Goal: Task Accomplishment & Management: Use online tool/utility

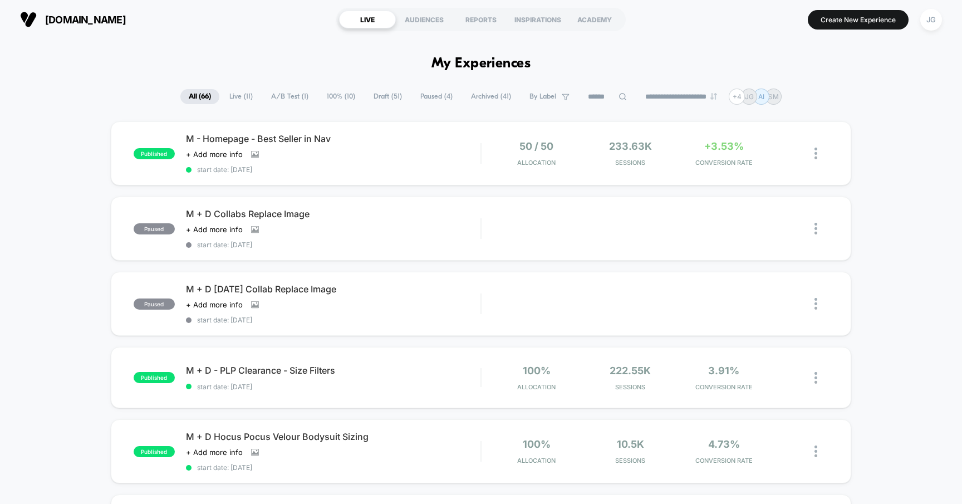
click at [376, 100] on span "Draft ( 51 )" at bounding box center [387, 96] width 45 height 15
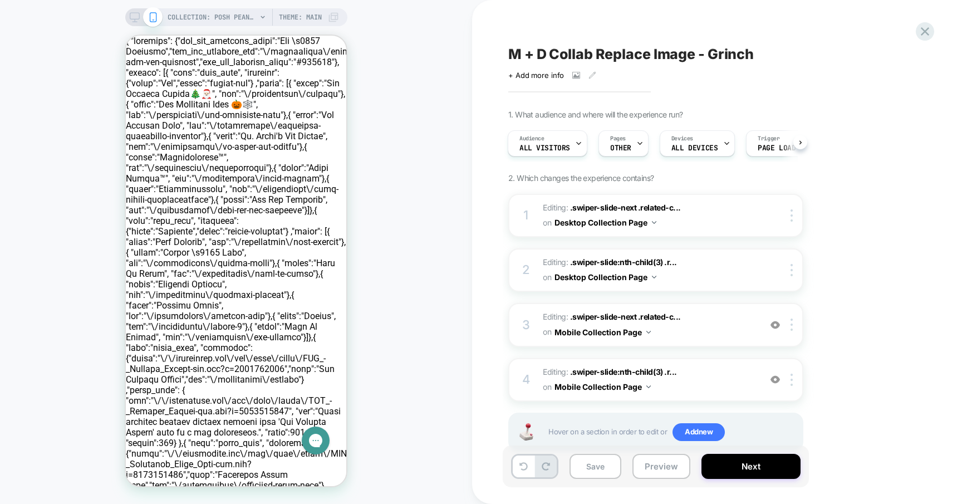
click at [126, 21] on div "COLLECTION: Posh Peanut® Collaborations (Category) Theme: MAIN" at bounding box center [236, 17] width 222 height 18
click at [716, 475] on button "Next" at bounding box center [750, 466] width 99 height 25
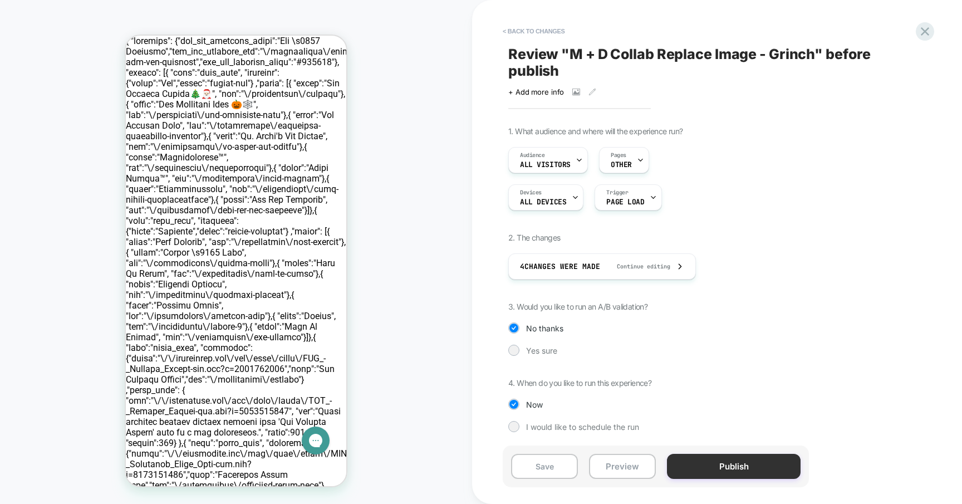
click at [706, 463] on button "Publish" at bounding box center [734, 466] width 134 height 25
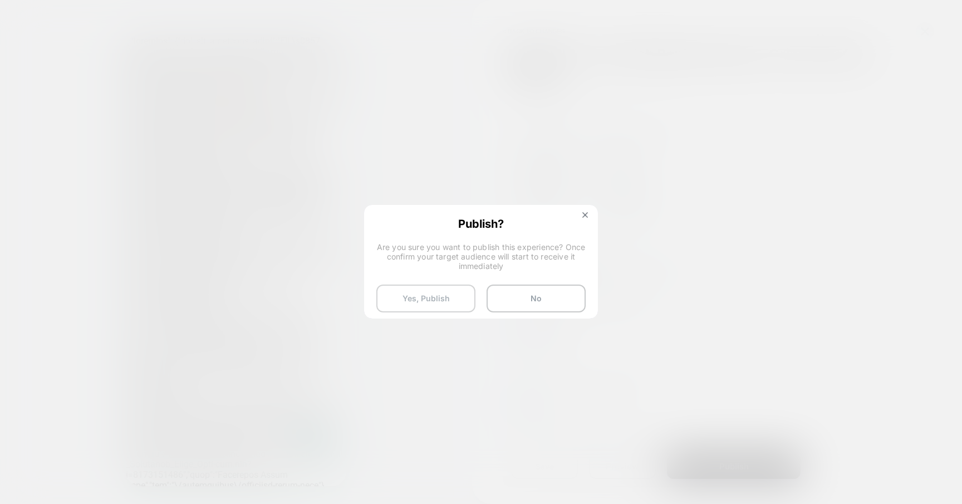
click at [454, 296] on button "Yes, Publish" at bounding box center [425, 298] width 99 height 28
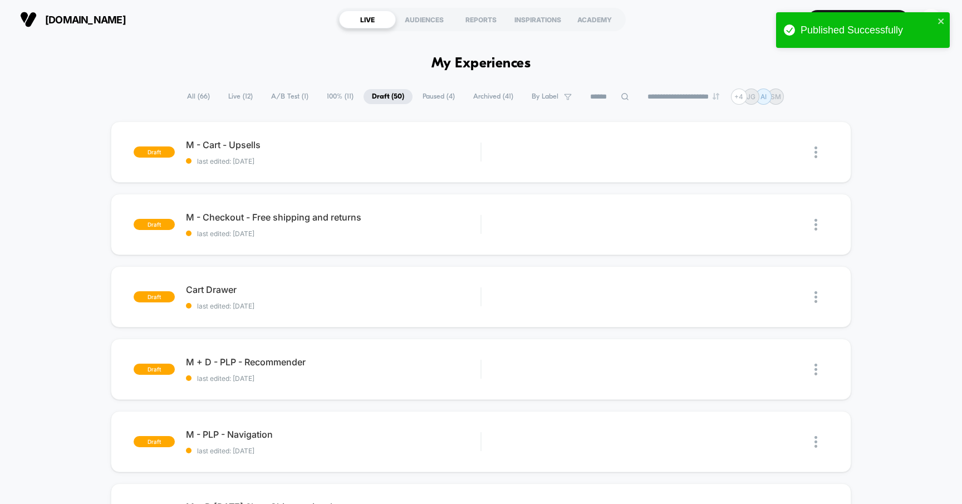
click at [235, 98] on span "Live ( 12 )" at bounding box center [240, 96] width 41 height 15
